Goal: Task Accomplishment & Management: Manage account settings

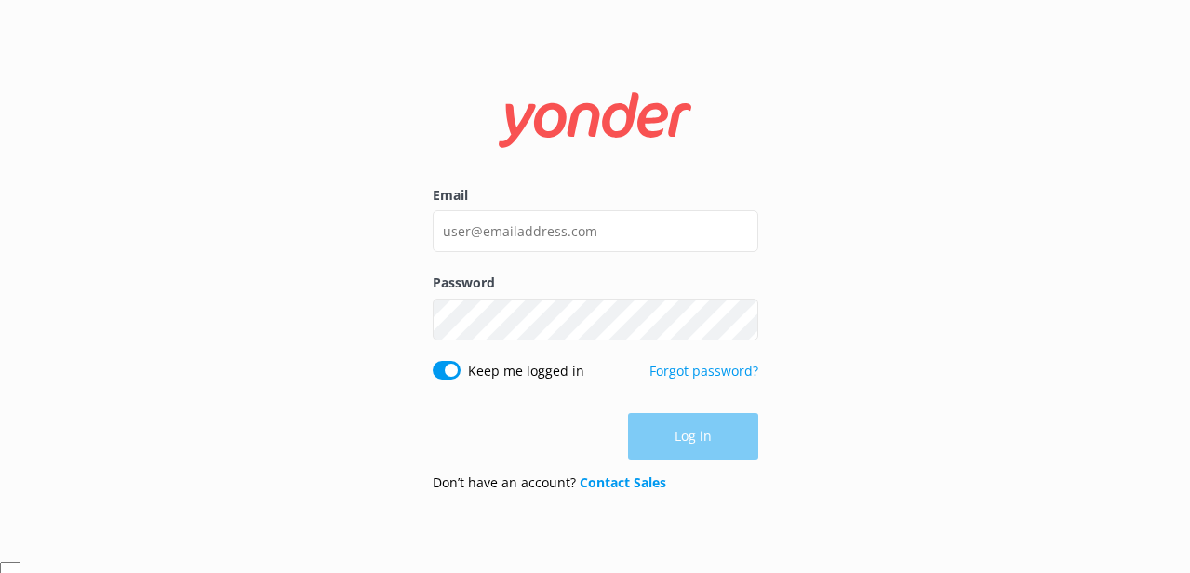
scroll to position [55, 0]
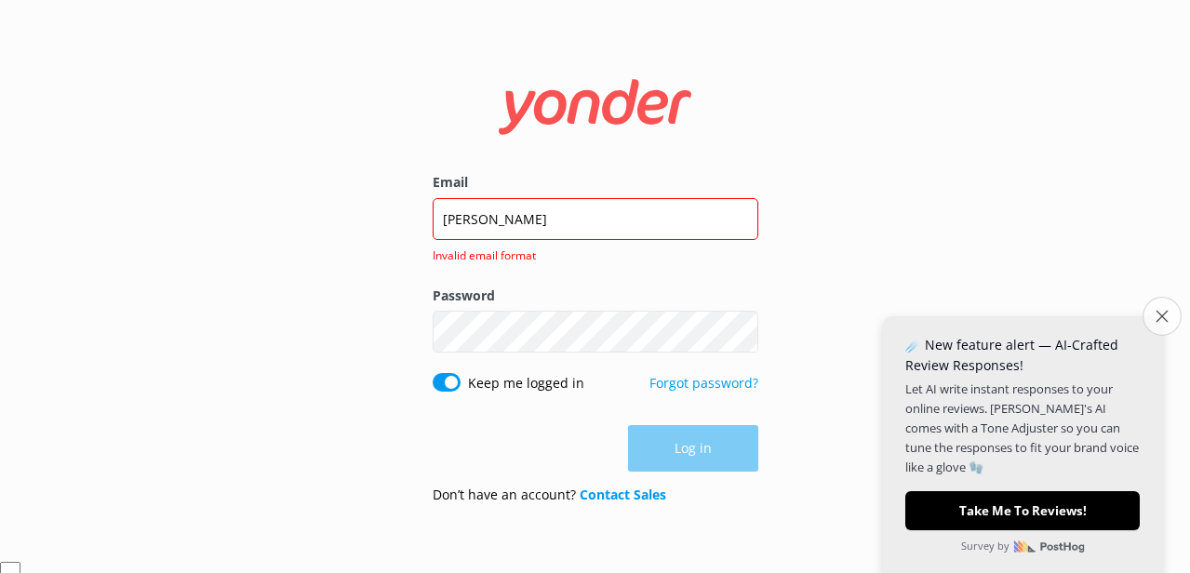
click at [1152, 317] on button "Close survey" at bounding box center [1161, 316] width 39 height 39
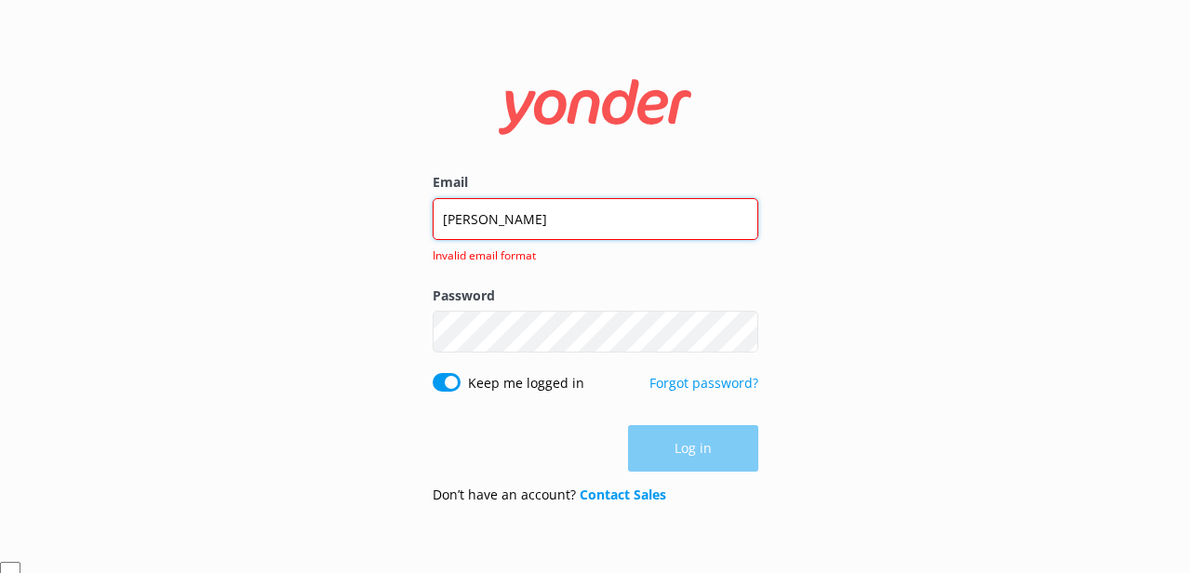
click at [620, 216] on input "[PERSON_NAME]" at bounding box center [595, 219] width 326 height 42
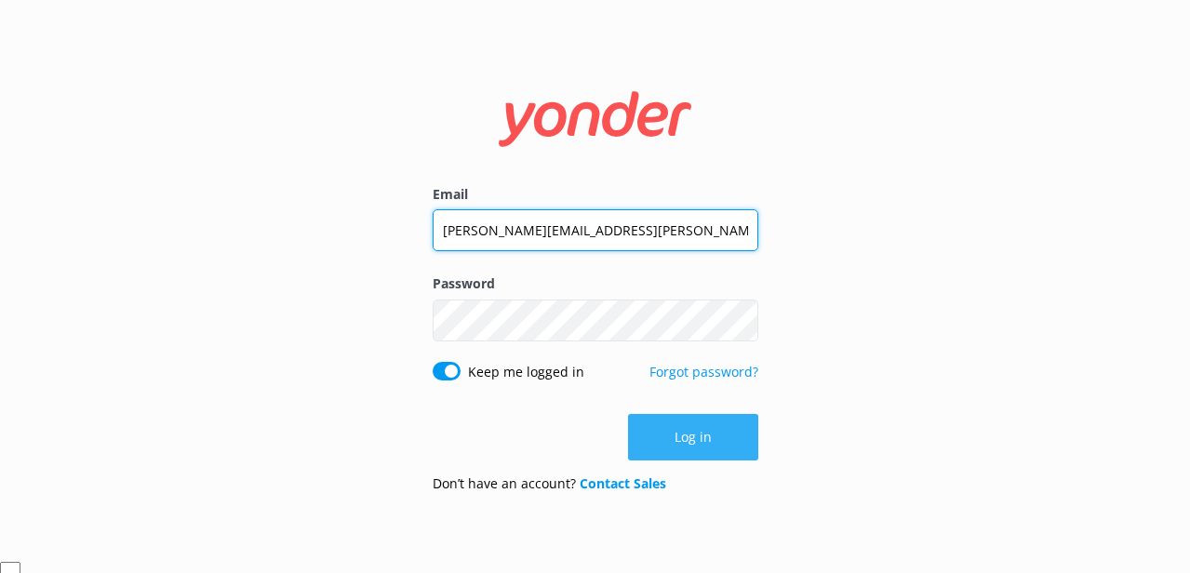
type input "[PERSON_NAME][EMAIL_ADDRESS][PERSON_NAME][DOMAIN_NAME]"
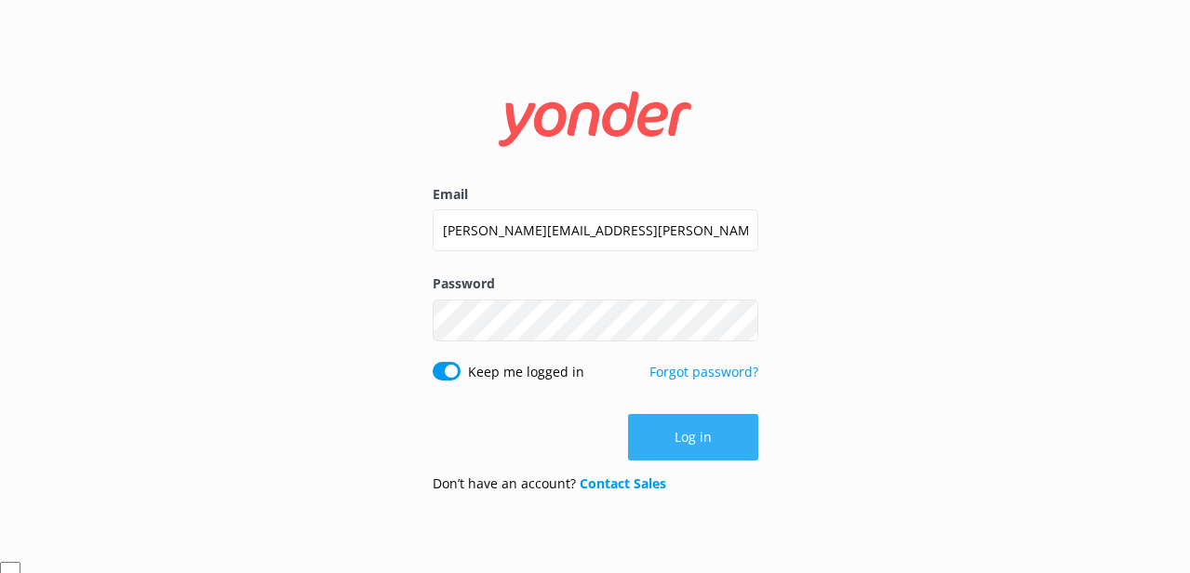
click at [712, 422] on button "Log in" at bounding box center [693, 437] width 130 height 47
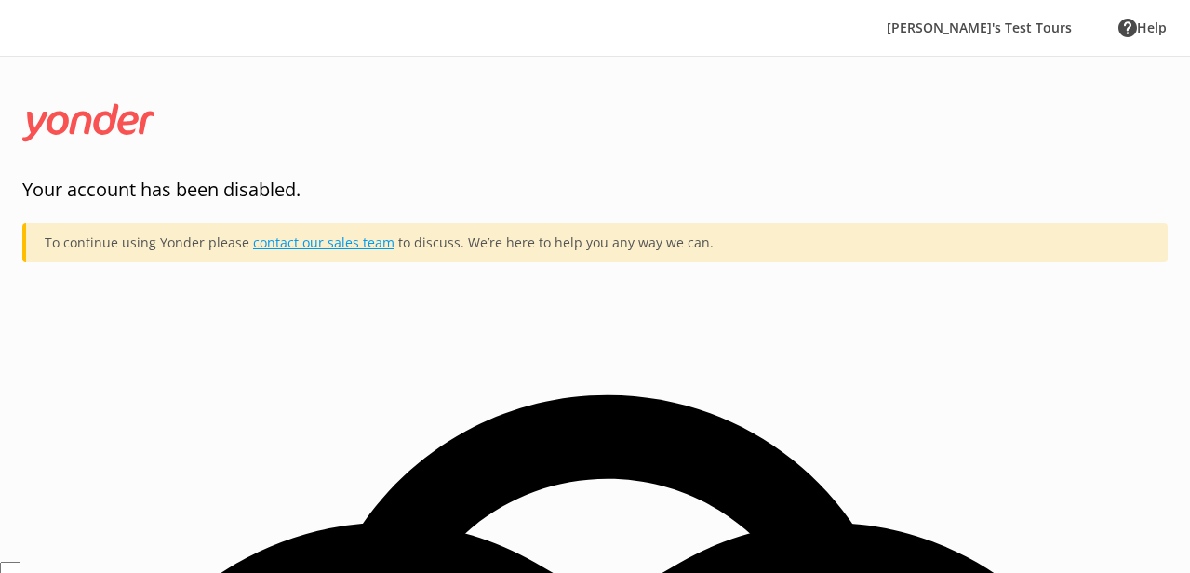
click at [326, 240] on link "contact our sales team" at bounding box center [323, 242] width 141 height 18
